Goal: Book appointment/travel/reservation

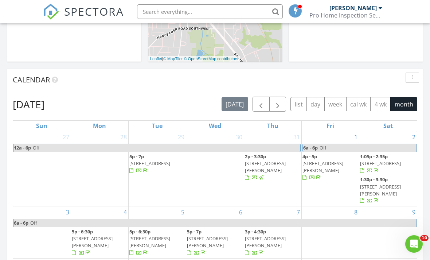
scroll to position [251, 0]
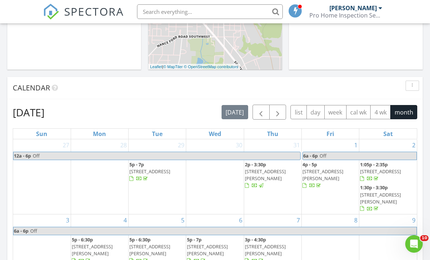
click at [279, 112] on span "button" at bounding box center [278, 112] width 9 height 9
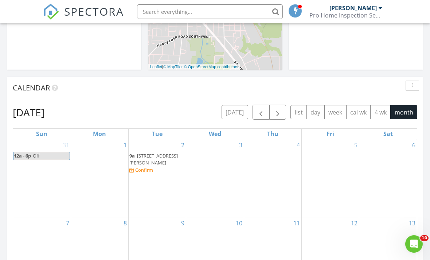
click at [174, 183] on div "2 9a 425 Jackson St SE, Decatur 35601 Confirm" at bounding box center [157, 178] width 57 height 78
click at [156, 186] on div "2 9a 425 Jackson St SE, Decatur 35601 Confirm" at bounding box center [157, 178] width 57 height 78
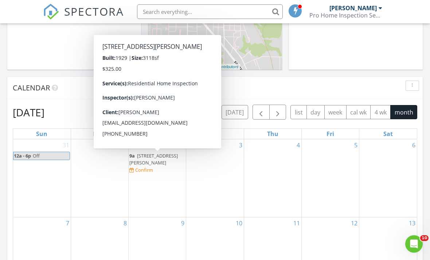
click at [156, 155] on span "425 Jackson St SE, Decatur 35601" at bounding box center [153, 158] width 49 height 13
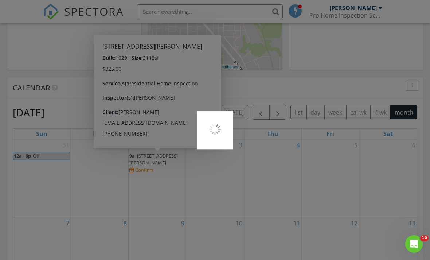
scroll to position [275, 0]
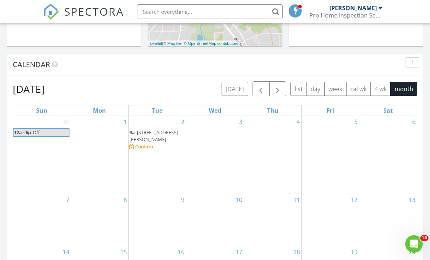
click at [95, 138] on div at bounding box center [99, 134] width 57 height 12
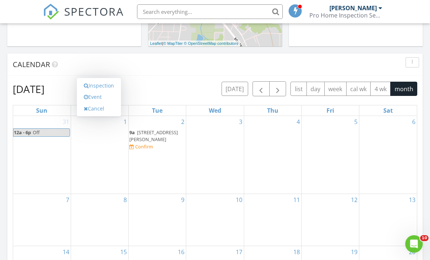
click at [105, 96] on link "Event" at bounding box center [99, 97] width 38 height 12
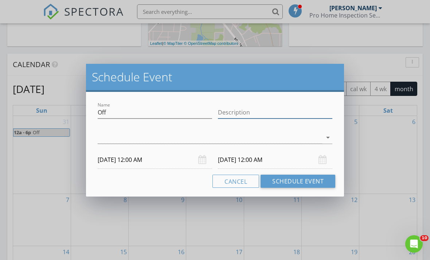
click at [237, 113] on input "Description" at bounding box center [275, 113] width 115 height 12
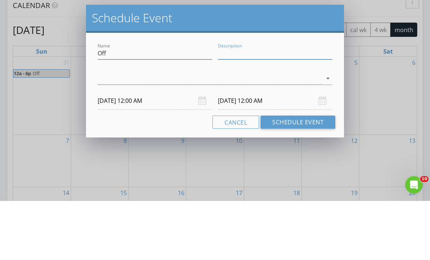
scroll to position [334, 0]
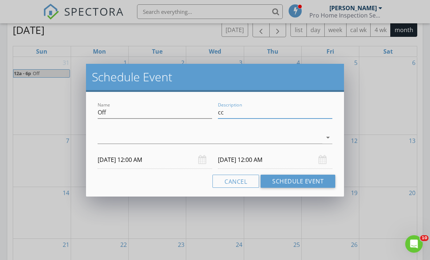
type input "c"
type input "Calls Only"
click at [332, 137] on icon "arrow_drop_down" at bounding box center [328, 137] width 9 height 9
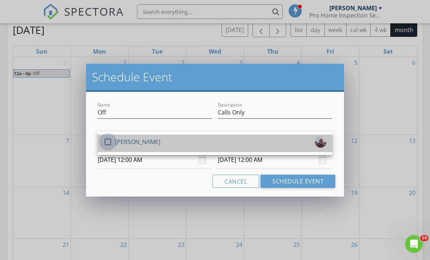
click at [105, 139] on div at bounding box center [108, 142] width 12 height 12
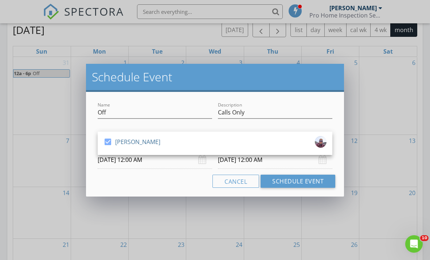
click at [275, 162] on input "09/02/2025 12:00 AM" at bounding box center [275, 160] width 115 height 18
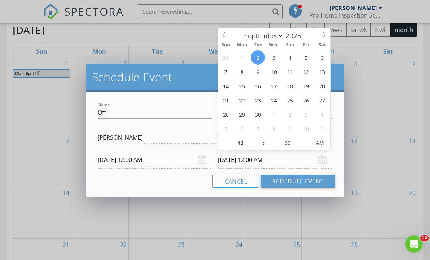
click at [324, 37] on icon at bounding box center [324, 34] width 5 height 5
select select "9"
type input "10/31/2025 12:00 AM"
click at [251, 140] on input "12" at bounding box center [240, 143] width 45 height 15
type input "06"
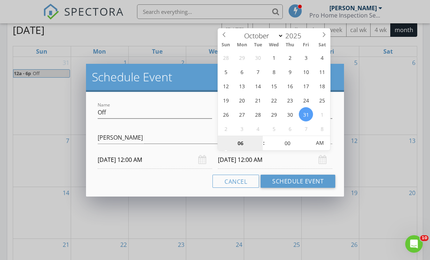
click at [324, 140] on span "AM" at bounding box center [320, 143] width 20 height 15
type input "10/31/2025 6:00 PM"
click at [293, 182] on button "Schedule Event" at bounding box center [298, 181] width 75 height 13
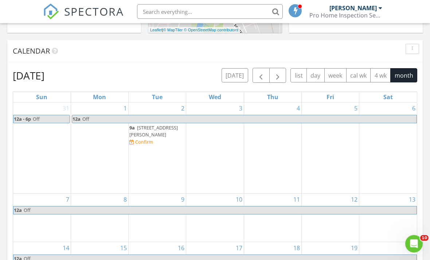
scroll to position [288, 0]
click at [279, 74] on span "button" at bounding box center [278, 75] width 9 height 9
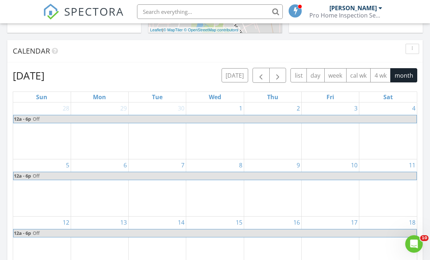
click at [262, 79] on span "button" at bounding box center [261, 75] width 9 height 9
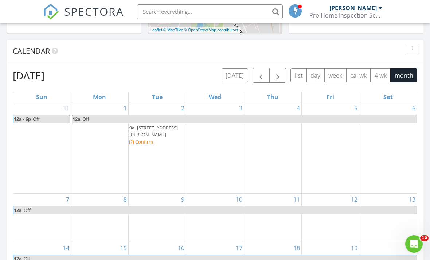
click at [261, 77] on span "button" at bounding box center [261, 75] width 9 height 9
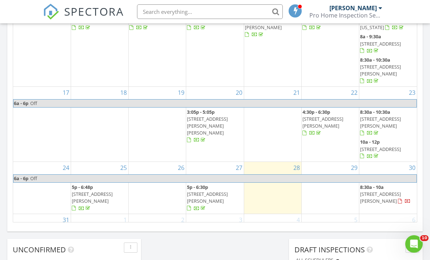
scroll to position [453, 0]
